Goal: Complete application form: Complete application form

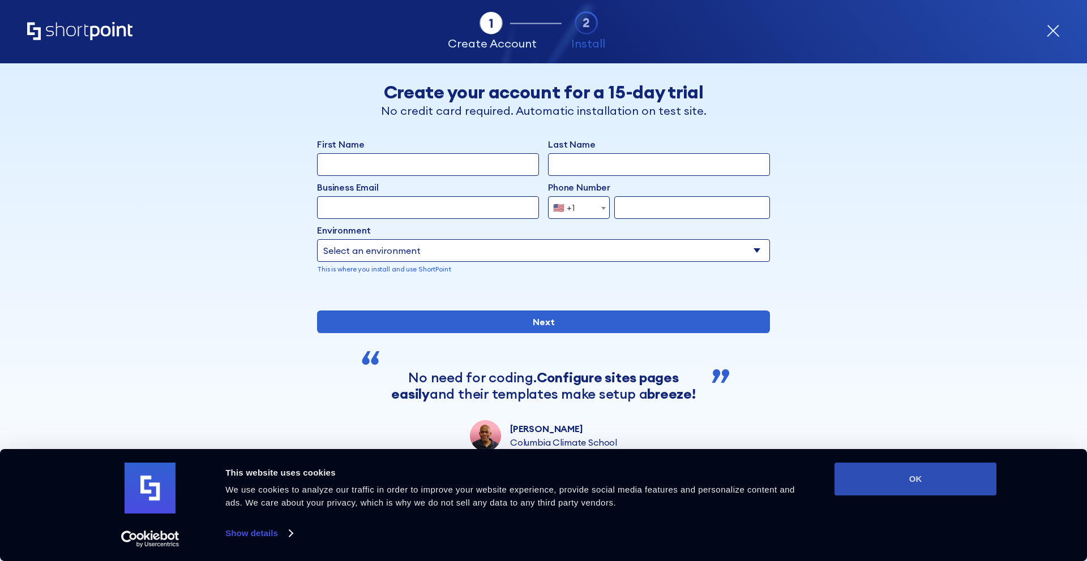
click at [893, 486] on button "OK" at bounding box center [915, 479] width 162 height 33
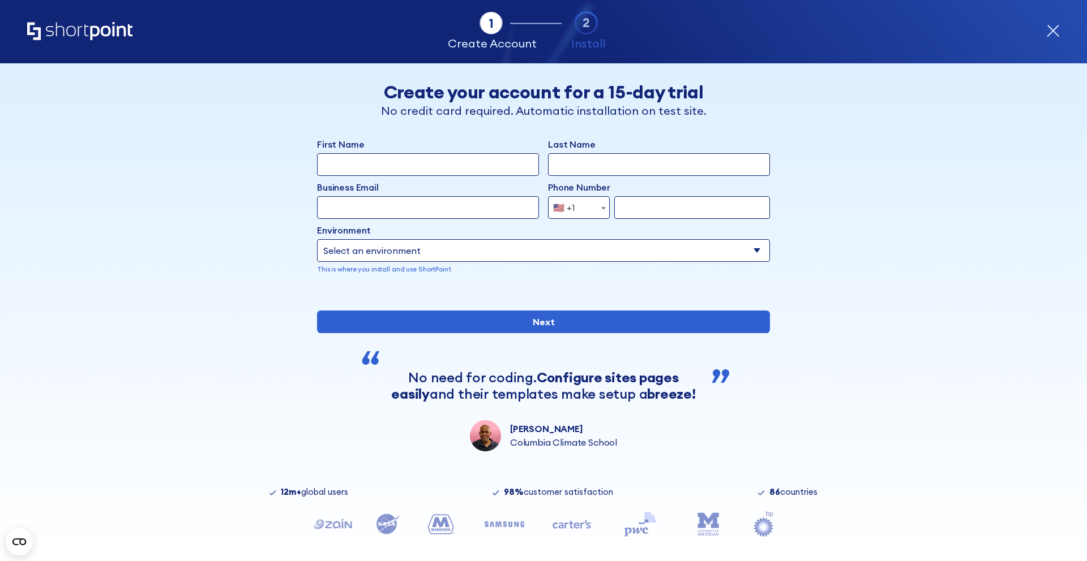
click at [350, 165] on input "First Name" at bounding box center [428, 164] width 222 height 23
type input "[PERSON_NAME]"
type input "[PERSON_NAME][EMAIL_ADDRESS][DOMAIN_NAME]"
type input "932723834"
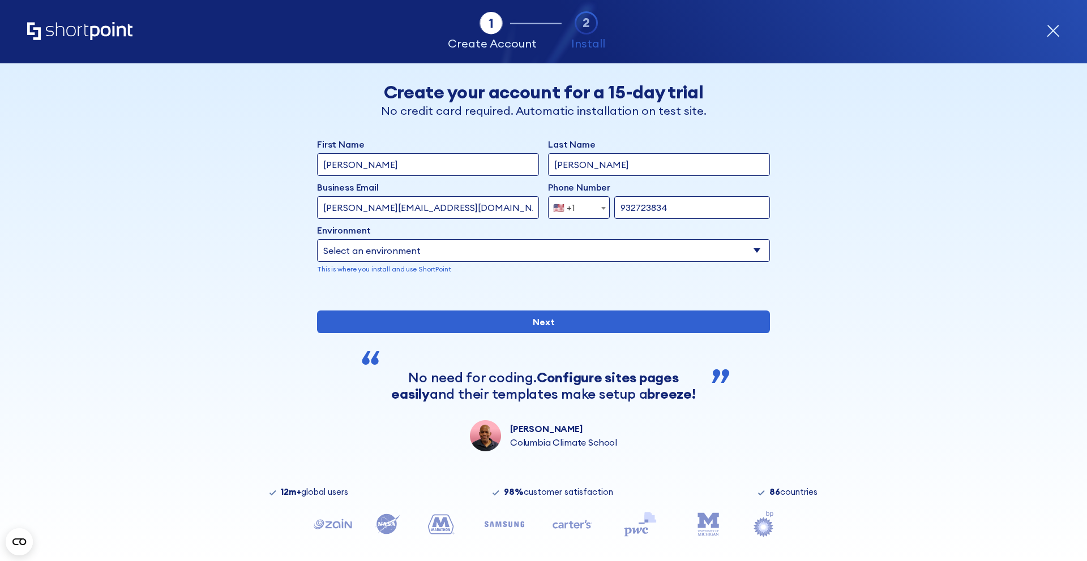
click at [589, 252] on select "Select an environment Microsoft 365 SharePoint Online SharePoint 2019 (On-Premi…" at bounding box center [543, 250] width 453 height 23
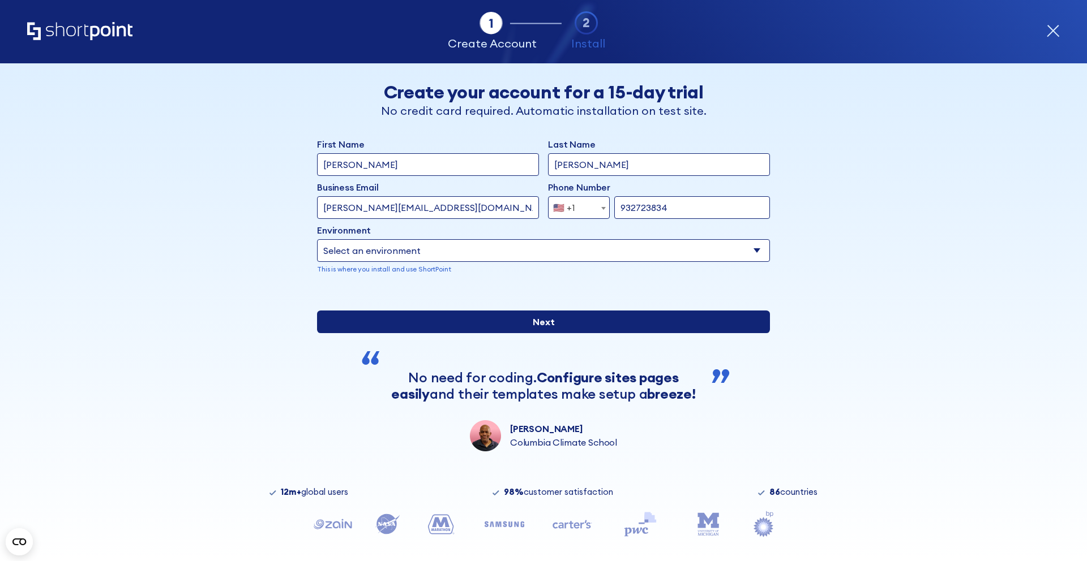
click at [573, 333] on input "Next" at bounding box center [543, 322] width 453 height 23
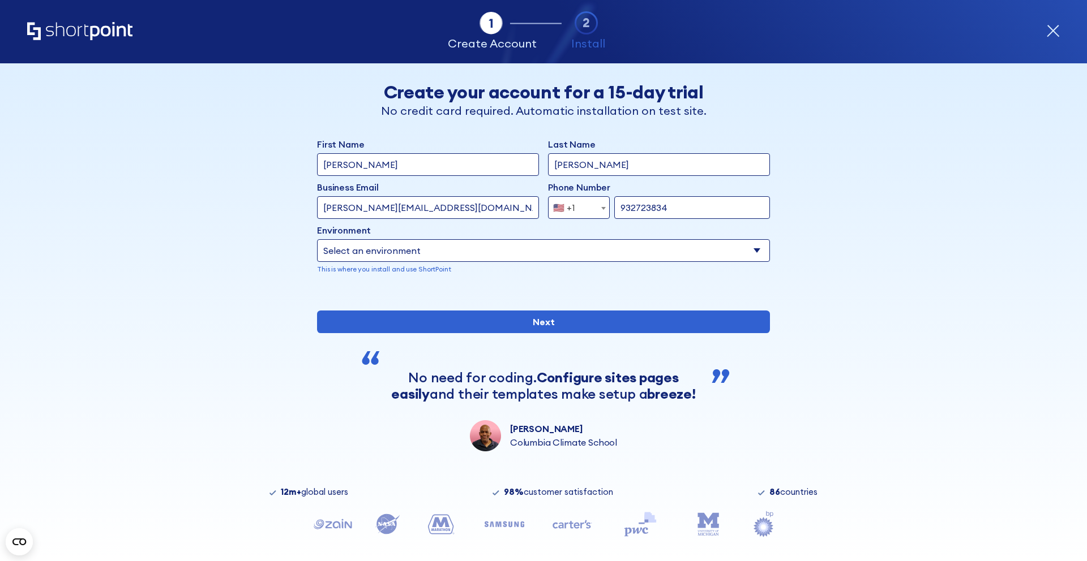
click at [638, 246] on select "Select an environment Microsoft 365 SharePoint Online SharePoint 2019 (On-Premi…" at bounding box center [543, 250] width 453 height 23
click at [407, 250] on select "Select an environment Microsoft 365 SharePoint Online SharePoint 2019 (On-Premi…" at bounding box center [543, 250] width 453 height 23
select select "Microsoft 365"
click at [683, 256] on select "Select an environment Microsoft 365 SharePoint Online SharePoint 2019 (On-Premi…" at bounding box center [543, 250] width 453 height 23
